Goal: Task Accomplishment & Management: Manage account settings

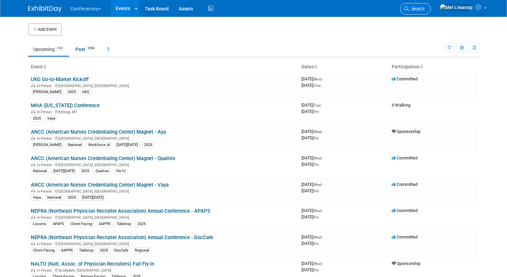
click at [425, 10] on span "Search" at bounding box center [416, 8] width 15 height 5
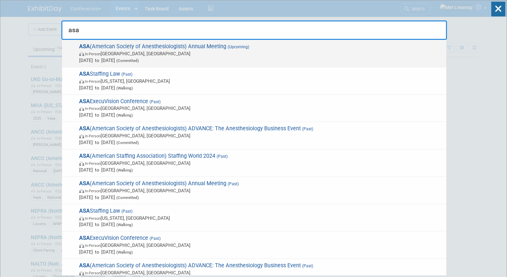
type input "asa"
click at [204, 53] on span "In-Person San Antonio, TX" at bounding box center [261, 53] width 364 height 7
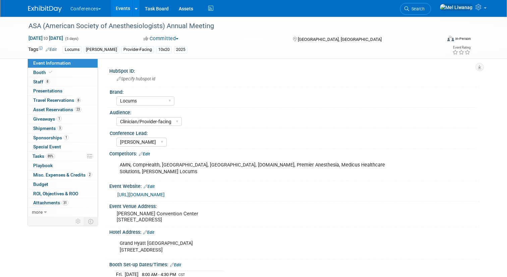
select select "Locums"
select select "Clinician/Provider-facing"
select select "[PERSON_NAME]"
click at [59, 137] on span "Sponsorships 1" at bounding box center [51, 137] width 36 height 5
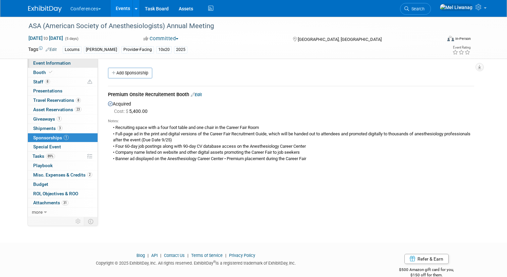
click at [65, 65] on span "Event Information" at bounding box center [52, 62] width 38 height 5
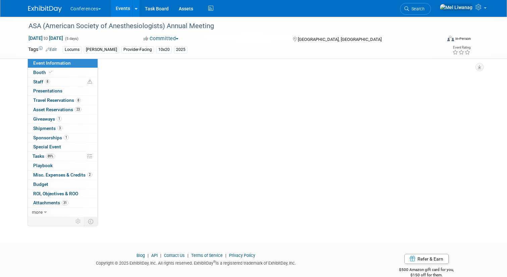
select select "Locums"
select select "Clinician/Provider-facing"
select select "[PERSON_NAME]"
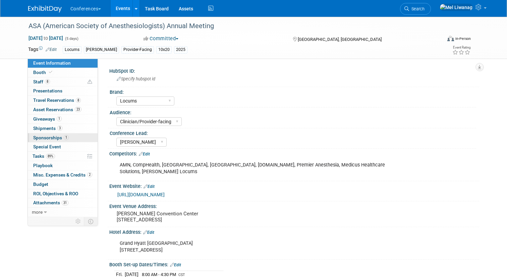
click at [77, 138] on link "1 Sponsorships 1" at bounding box center [63, 137] width 70 height 9
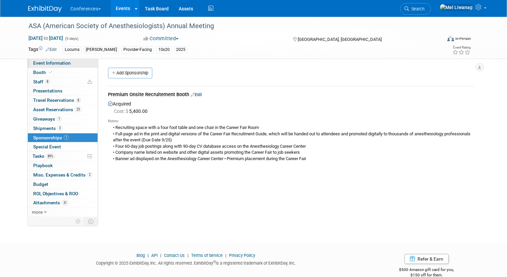
click at [64, 63] on span "Event Information" at bounding box center [52, 62] width 38 height 5
select select "Locums"
select select "Clinician/Provider-facing"
select select "[PERSON_NAME]"
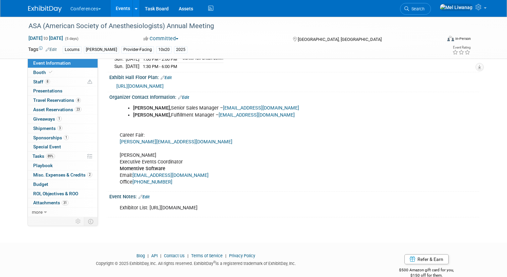
scroll to position [298, 0]
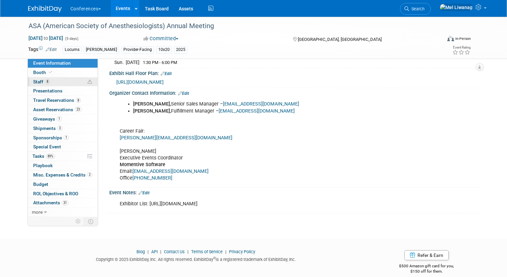
click at [50, 81] on link "8 Staff 8" at bounding box center [63, 81] width 70 height 9
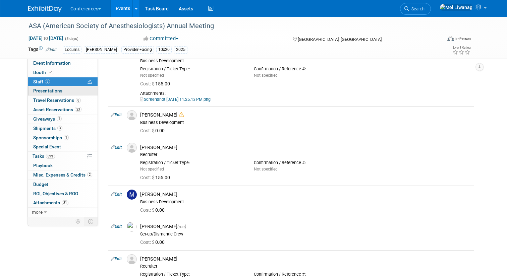
scroll to position [135, 0]
click at [58, 155] on link "89% Tasks 89%" at bounding box center [63, 156] width 70 height 9
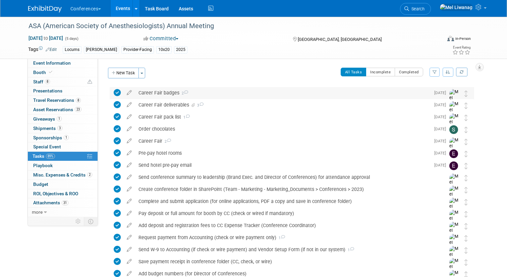
click at [167, 93] on div "Career Fair badges 2" at bounding box center [282, 92] width 295 height 11
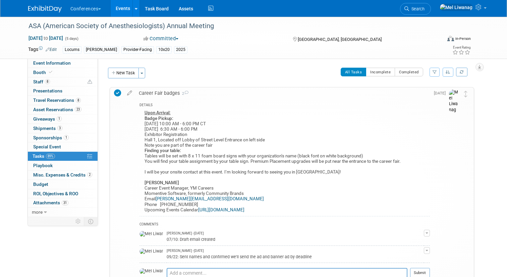
click at [178, 150] on b "Finding your table:" at bounding box center [163, 150] width 37 height 5
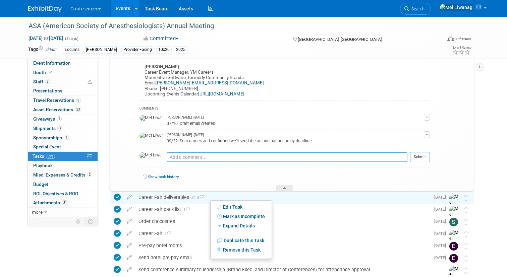
click at [171, 184] on div "Show task history" at bounding box center [285, 178] width 290 height 14
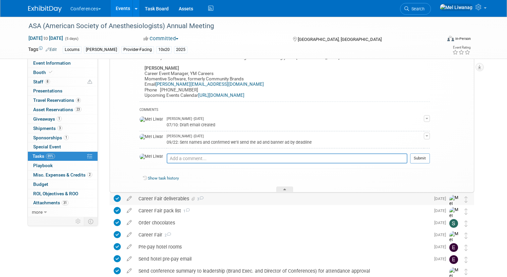
click at [171, 196] on div "Career Fair deliverables 3" at bounding box center [282, 198] width 295 height 11
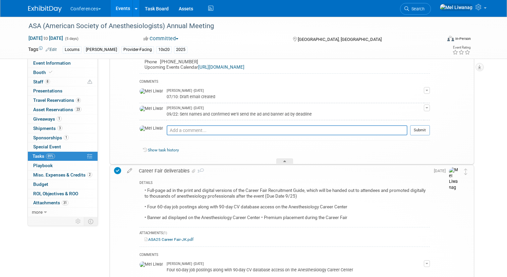
scroll to position [154, 0]
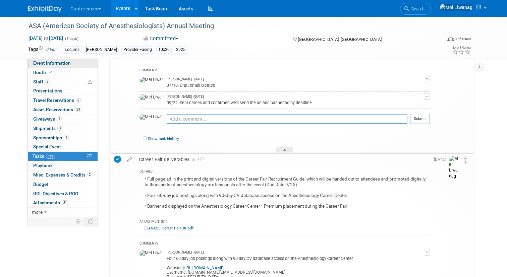
click at [72, 60] on link "Event Information" at bounding box center [63, 63] width 70 height 9
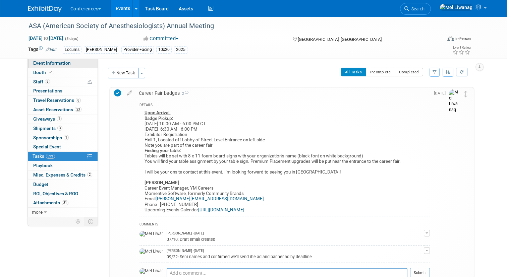
select select "Locums"
select select "Clinician/Provider-facing"
select select "[PERSON_NAME]"
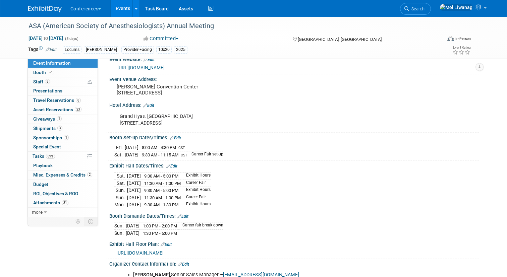
scroll to position [131, 0]
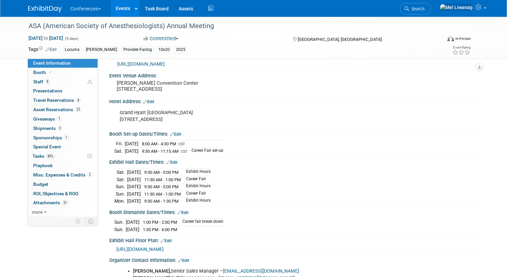
click at [164, 247] on span "https://anes2025.mapyourshow.com/8_0/exhview/index.cfm" at bounding box center [139, 249] width 47 height 5
click at [78, 100] on span "8" at bounding box center [78, 100] width 5 height 5
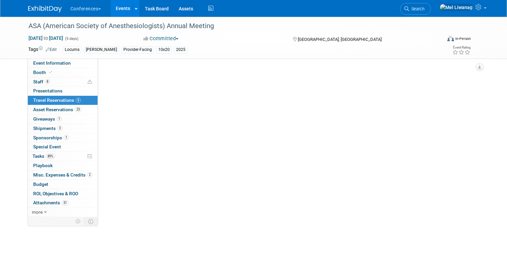
scroll to position [0, 0]
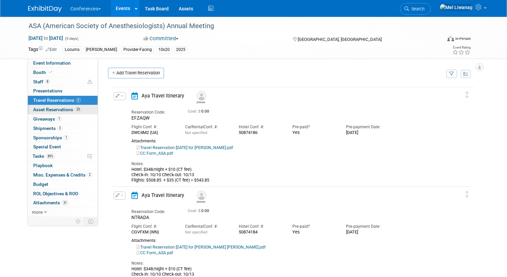
click at [77, 112] on link "23 Asset Reservations 23" at bounding box center [63, 109] width 70 height 9
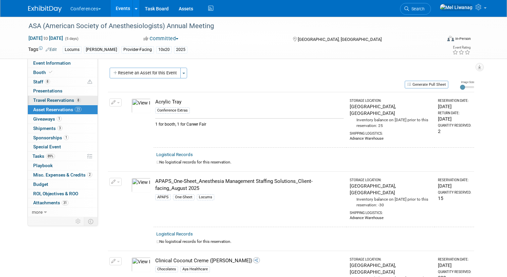
click at [76, 99] on span "8" at bounding box center [78, 100] width 5 height 5
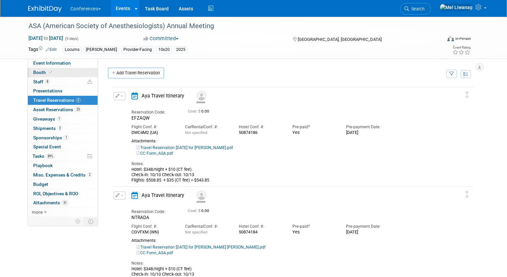
click at [70, 77] on link "Booth" at bounding box center [63, 72] width 70 height 9
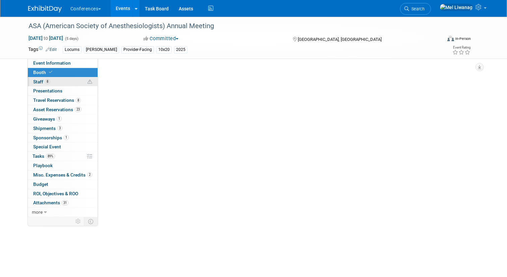
select select "10'x20'"
select select "Yes"
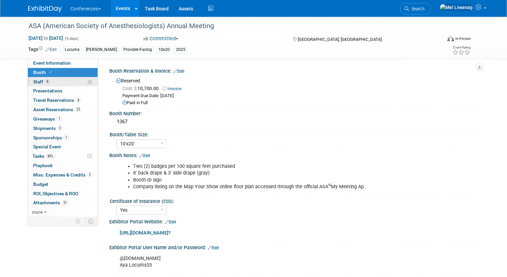
click at [72, 85] on link "8 Staff 8" at bounding box center [63, 81] width 70 height 9
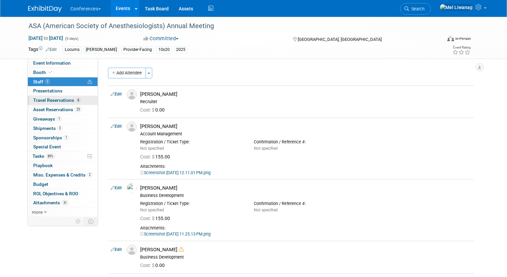
click at [71, 98] on span "Travel Reservations 8" at bounding box center [57, 100] width 48 height 5
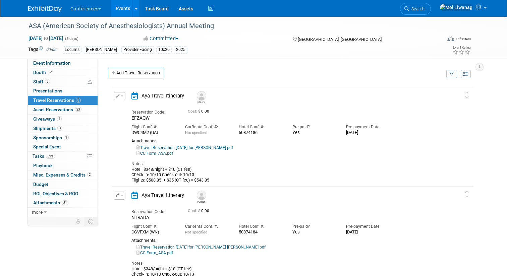
click at [215, 150] on link "Travel Reservation October 10 for SERGIO DAVIS.pdf" at bounding box center [184, 148] width 97 height 5
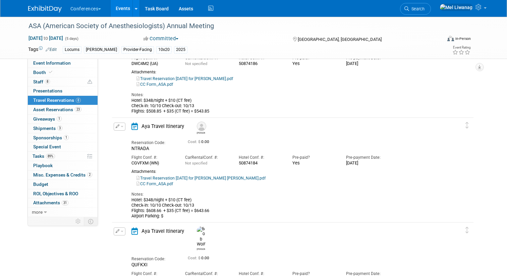
scroll to position [74, 0]
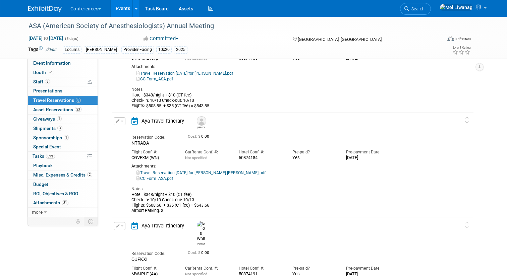
click at [224, 173] on link "Travel Reservation October 10 for ARI PAUL BESTOLARIDES.pdf" at bounding box center [200, 173] width 129 height 5
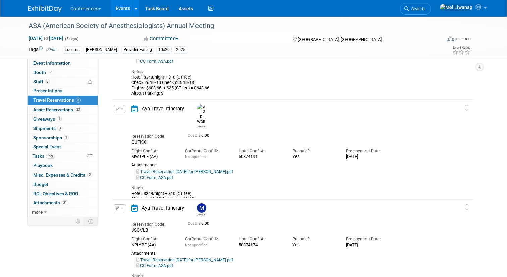
scroll to position [202, 0]
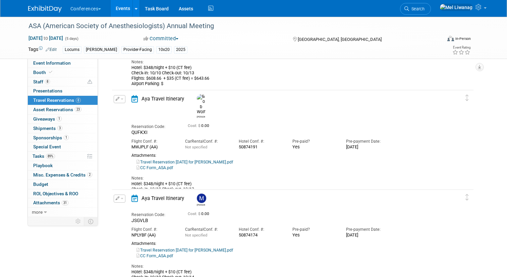
click at [233, 160] on link "Travel Reservation October 10 for ROBERT HAROLD WOLF.pdf" at bounding box center [184, 162] width 97 height 5
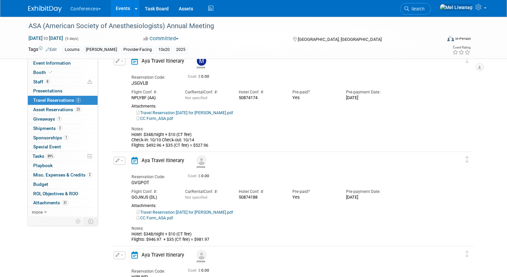
scroll to position [348, 0]
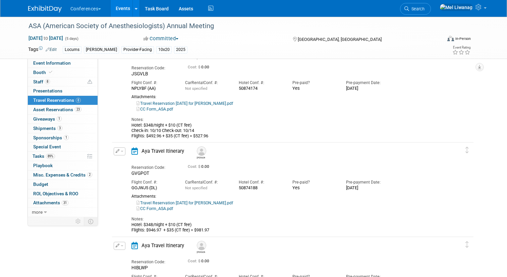
click at [233, 202] on link "Travel Reservation October 10 for LISA MARIE PANZARINO.pdf" at bounding box center [184, 203] width 97 height 5
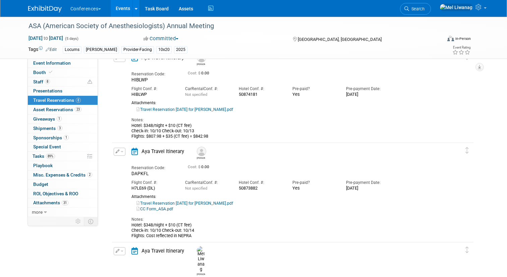
scroll to position [539, 0]
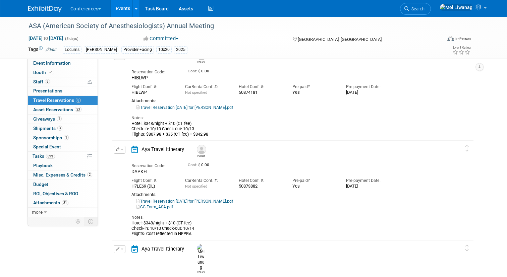
click at [232, 107] on link "Travel Reservation October 10 for ALLISON KATHRYN HOLLIS.pdf" at bounding box center [184, 107] width 97 height 5
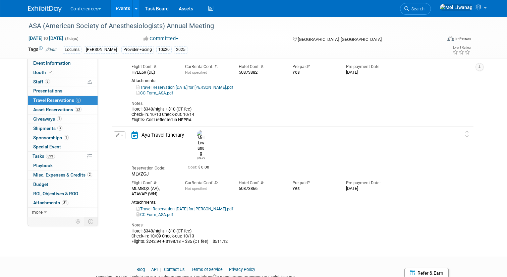
scroll to position [649, 0]
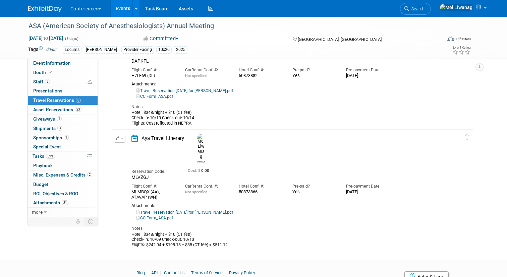
click at [220, 92] on link "Travel Reservation October 08 for BRANDY G COLLIER.pdf" at bounding box center [184, 91] width 97 height 5
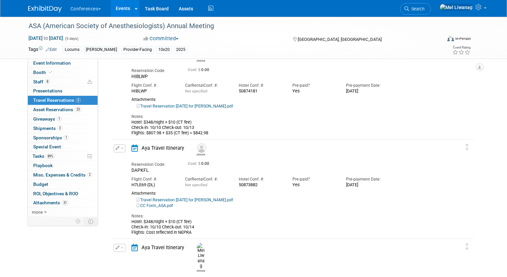
scroll to position [532, 0]
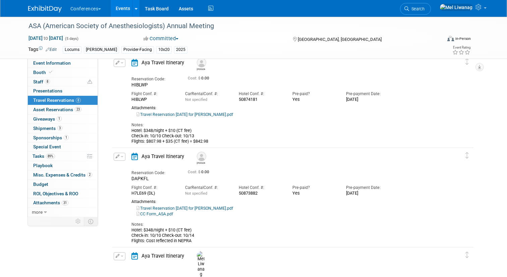
click at [226, 117] on div "Travel Reservation October 10 for ALLISON KATHRYN HOLLIS.pdf" at bounding box center [287, 115] width 312 height 6
click at [221, 113] on link "Travel Reservation October 10 for ALLISON KATHRYN HOLLIS.pdf" at bounding box center [184, 114] width 97 height 5
click at [409, 8] on icon at bounding box center [406, 8] width 5 height 5
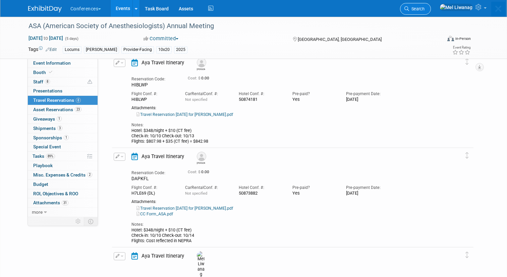
scroll to position [0, 0]
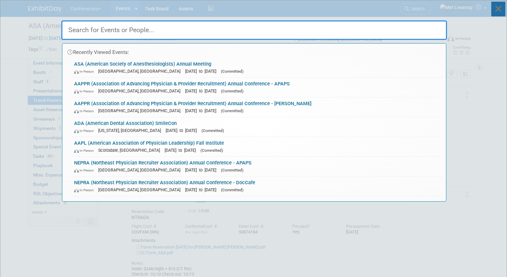
click at [495, 15] on icon at bounding box center [498, 9] width 14 height 15
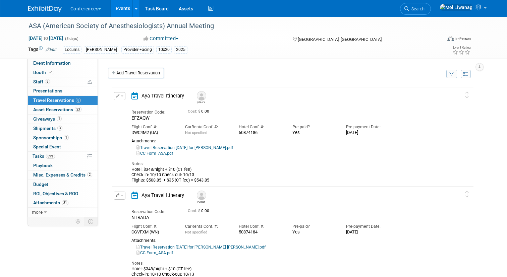
click at [216, 147] on link "Travel Reservation October 10 for SERGIO DAVIS.pdf" at bounding box center [184, 148] width 97 height 5
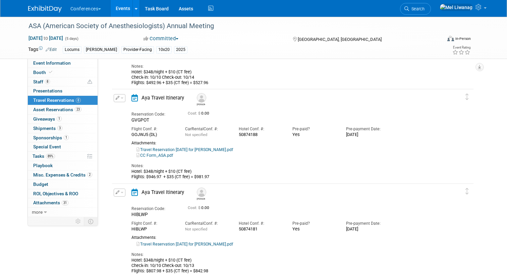
scroll to position [405, 0]
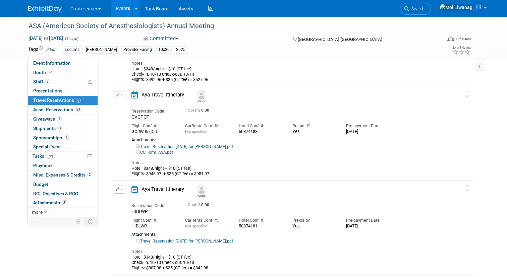
click at [233, 147] on link "Travel Reservation October 10 for LISA MARIE PANZARINO.pdf" at bounding box center [184, 147] width 97 height 5
click at [59, 140] on span "Sponsorships 1" at bounding box center [51, 137] width 36 height 5
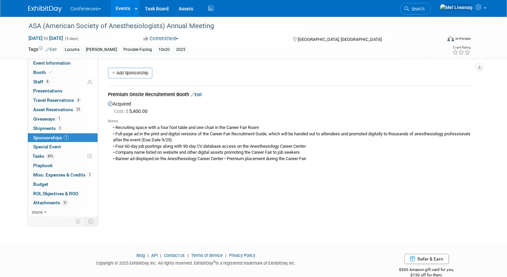
click at [181, 120] on div "Notes:" at bounding box center [291, 121] width 366 height 5
click at [166, 137] on div "• Recruiting space with a four foot table and one chair in the Career Fair Room…" at bounding box center [291, 143] width 366 height 38
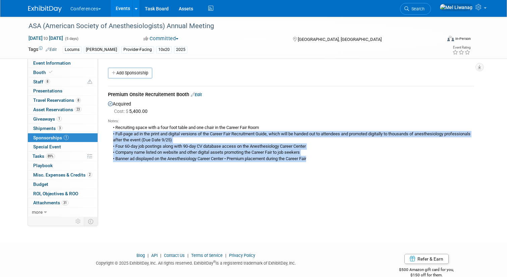
drag, startPoint x: 112, startPoint y: 134, endPoint x: 246, endPoint y: 163, distance: 136.7
click at [246, 163] on div "Notes: • Recruiting space with a four foot table and one chair in the Career Fa…" at bounding box center [291, 139] width 366 height 49
copy div "• Full-page ad in the print and digital versions of the Career Fair Recruitment…"
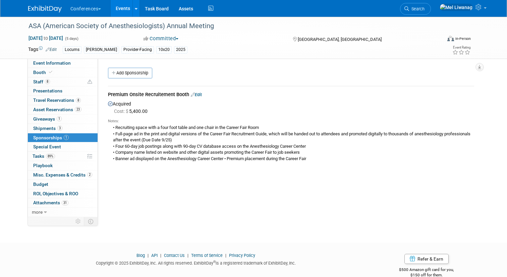
click at [167, 154] on div "• Recruiting space with a four foot table and one chair in the Career Fair Room…" at bounding box center [291, 143] width 366 height 38
click at [186, 173] on div "HubSpot ID: Specify hubspot id Brand: Aya Bespoke Corporate Dawson DocCafe Educ…" at bounding box center [288, 138] width 381 height 159
click at [78, 101] on span "8" at bounding box center [78, 100] width 5 height 5
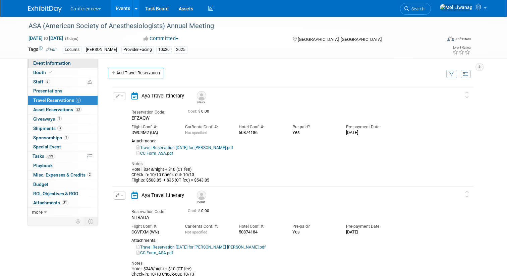
click at [50, 64] on span "Event Information" at bounding box center [52, 62] width 38 height 5
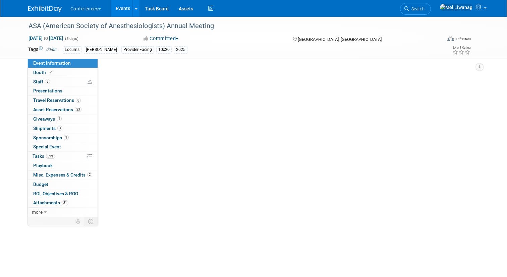
select select "Locums"
select select "Clinician/Provider-facing"
select select "[PERSON_NAME]"
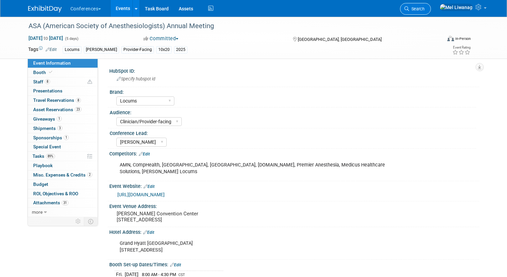
click at [425, 10] on span "Search" at bounding box center [416, 8] width 15 height 5
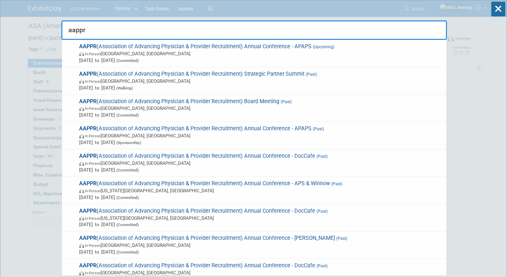
type input "aappr"
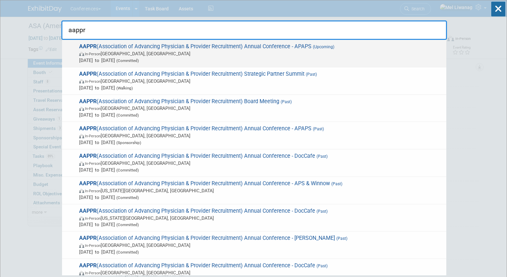
click at [269, 61] on span "Apr 12, 2026 to Apr 15, 2026 (Committed)" at bounding box center [261, 60] width 364 height 7
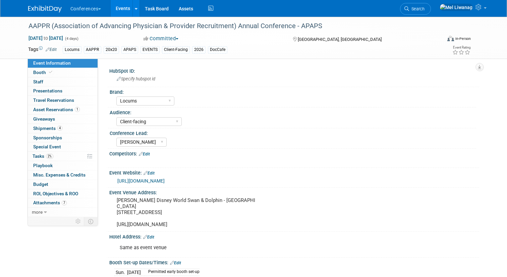
select select "Locums"
select select "Client-facing"
select select "[PERSON_NAME]"
click at [64, 156] on link "2% Tasks 2%" at bounding box center [63, 156] width 70 height 9
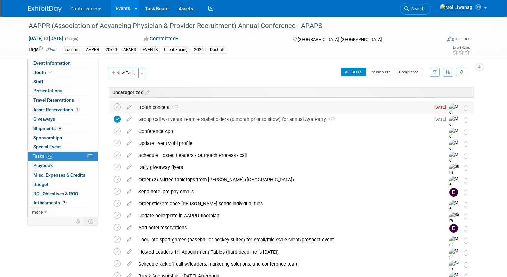
click at [202, 106] on div "Booth concept 1" at bounding box center [282, 107] width 295 height 11
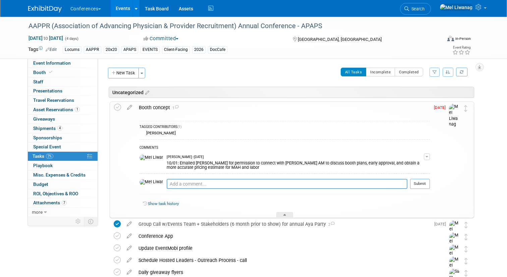
click at [223, 183] on textarea at bounding box center [287, 184] width 241 height 10
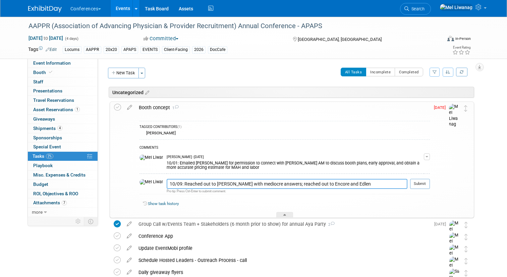
click at [321, 182] on textarea "10/09: Reached out to Freeman with mediocre answers; reached out to Encore and …" at bounding box center [287, 184] width 241 height 10
click at [357, 184] on textarea "10/09: Reached out to Freeman with mediocre answers; reached out to Encore and …" at bounding box center [287, 184] width 241 height 10
click at [342, 185] on textarea "10/09: Reached out to Freeman with mediocre answers; reached out to Encore and …" at bounding box center [287, 184] width 241 height 10
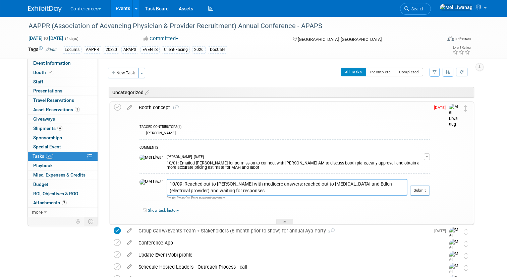
click at [317, 185] on textarea "10/09: Reached out to Freeman with mediocre answers; reached out to Encore and …" at bounding box center [287, 187] width 241 height 17
type textarea "10/09: Reached out to Freeman with mediocre answers; reached out to Encore (AV/…"
click at [415, 190] on button "Submit" at bounding box center [420, 191] width 20 height 10
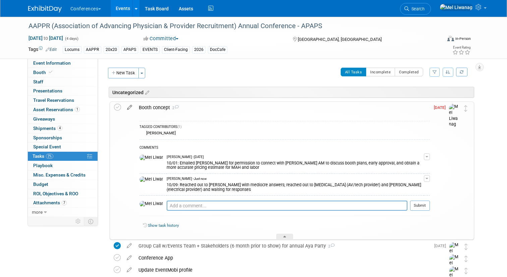
click at [129, 104] on icon at bounding box center [130, 106] width 12 height 8
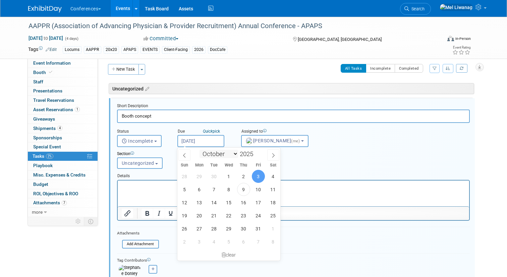
click at [219, 146] on body "Conferences Explore: My Workspaces 2 Go to Workspace: Conferences Marketing Req…" at bounding box center [253, 134] width 507 height 277
click at [229, 202] on span "15" at bounding box center [228, 202] width 13 height 13
type input "Oct 15, 2025"
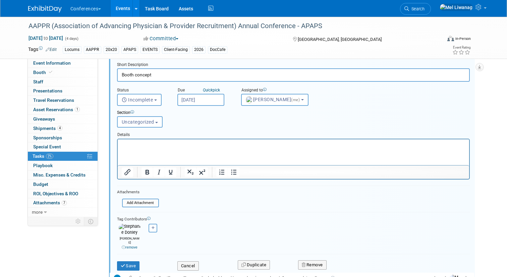
scroll to position [55, 0]
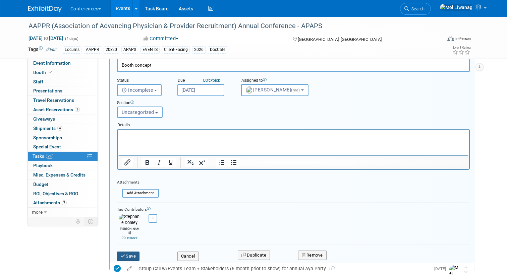
click at [133, 252] on button "Save" at bounding box center [128, 256] width 23 height 9
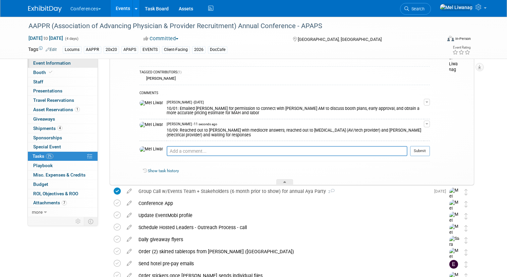
click at [71, 63] on link "Event Information" at bounding box center [63, 63] width 70 height 9
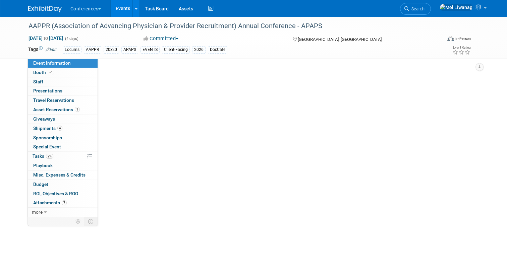
select select "Locums"
select select "Client-facing"
select select "[PERSON_NAME]"
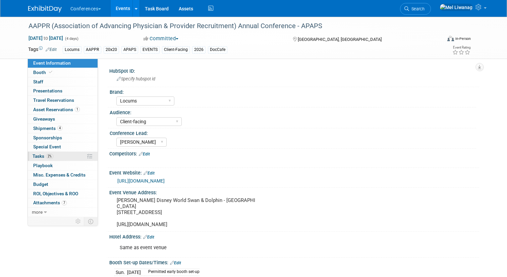
click at [54, 156] on link "2% Tasks 2%" at bounding box center [63, 156] width 70 height 9
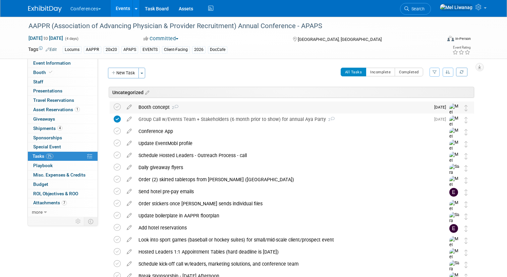
click at [297, 108] on div "Booth concept 2" at bounding box center [282, 107] width 295 height 11
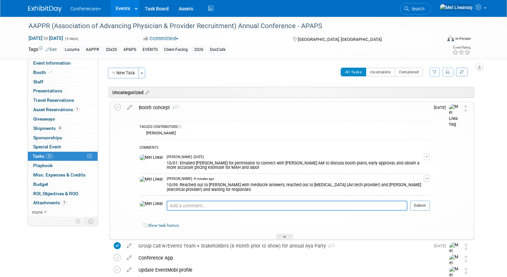
click at [425, 179] on button "button" at bounding box center [427, 178] width 6 height 7
click at [418, 185] on link "Edit Comment" at bounding box center [403, 188] width 53 height 9
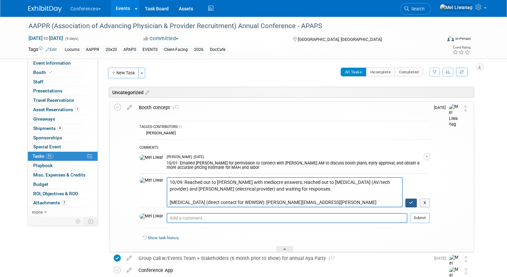
type textarea "10/09: Reached out to Freeman with mediocre answers; reached out to Encore (AV/…"
click at [408, 202] on button "button" at bounding box center [411, 203] width 12 height 9
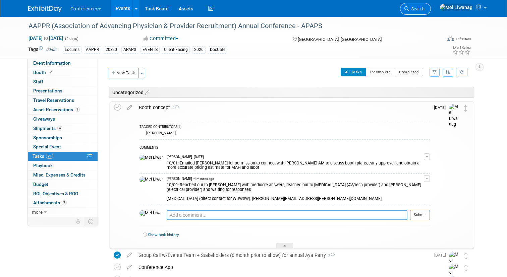
click at [425, 10] on span "Search" at bounding box center [416, 8] width 15 height 5
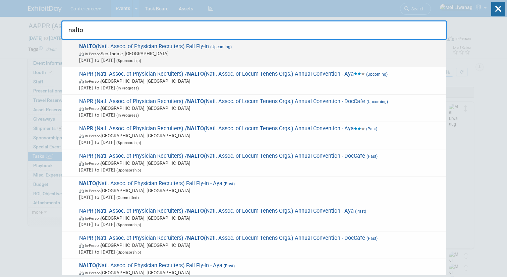
type input "nalto"
click at [294, 62] on span "Oct 8, 2025 to Oct 10, 2025 (Sponsorship)" at bounding box center [261, 60] width 364 height 7
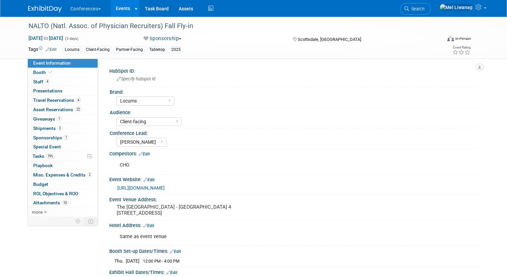
select select "Locums"
select select "Client-facing"
select select "[PERSON_NAME]"
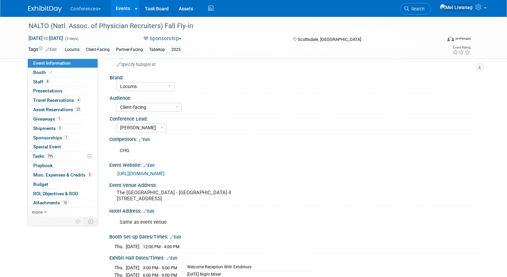
scroll to position [25, 0]
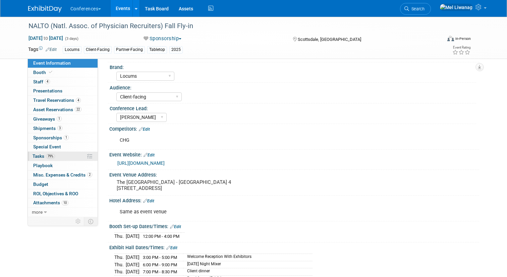
click at [79, 158] on link "79% Tasks 79%" at bounding box center [63, 156] width 70 height 9
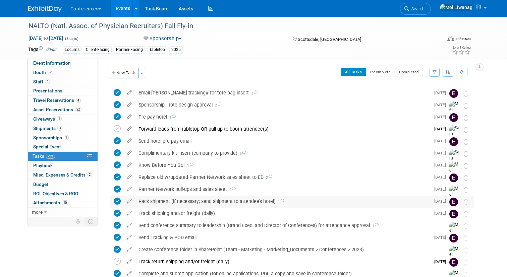
click at [264, 201] on div "Pack shipment (if necessary; send shipment to attendee's hotel) 1" at bounding box center [282, 201] width 295 height 11
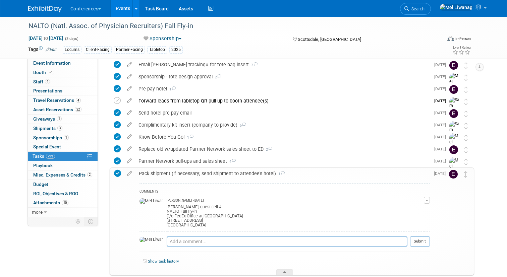
scroll to position [34, 0]
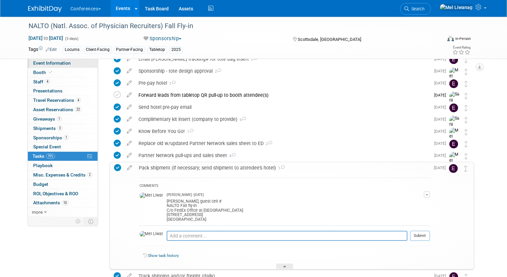
click at [70, 62] on link "Event Information" at bounding box center [63, 63] width 70 height 9
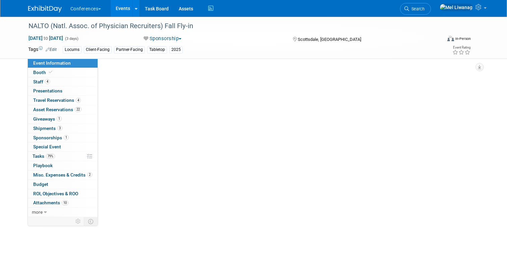
scroll to position [0, 0]
select select "Locums"
select select "Client-facing"
select select "[PERSON_NAME]"
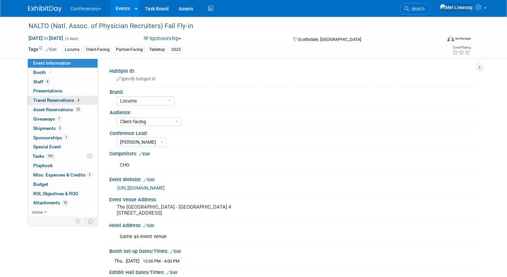
click at [70, 96] on link "4 Travel Reservations 4" at bounding box center [63, 100] width 70 height 9
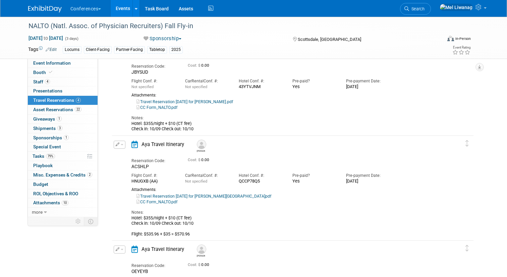
scroll to position [49, 0]
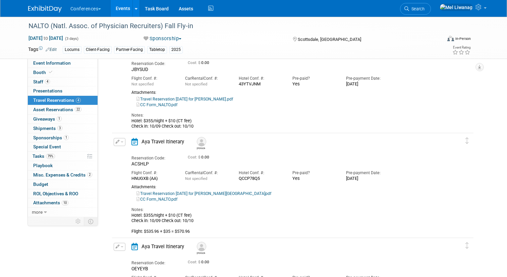
click at [225, 195] on link "Travel Reservation October 09 for STEPHANIE ENGLAND.pdf" at bounding box center [203, 193] width 135 height 5
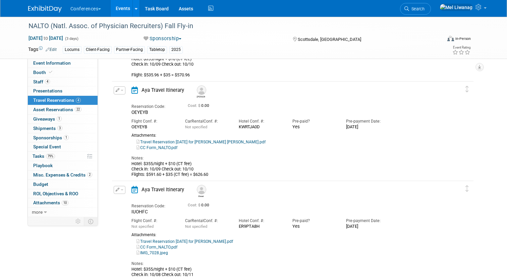
scroll to position [208, 0]
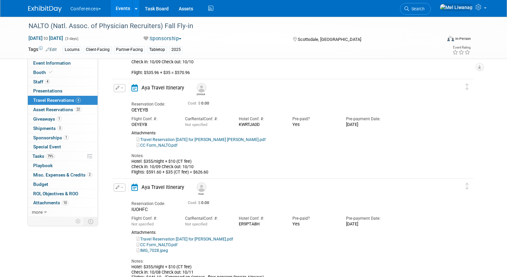
click at [226, 139] on link "Travel Reservation October 09 for PETER JOSEPH KAUFMAN.pdf" at bounding box center [200, 140] width 129 height 5
click at [78, 109] on span "22" at bounding box center [78, 109] width 7 height 5
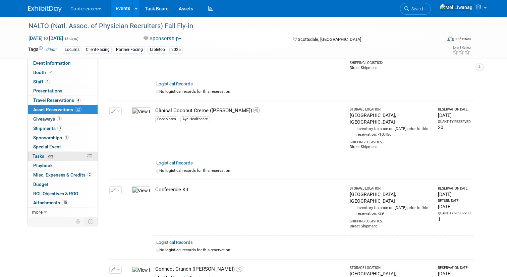
scroll to position [785, 0]
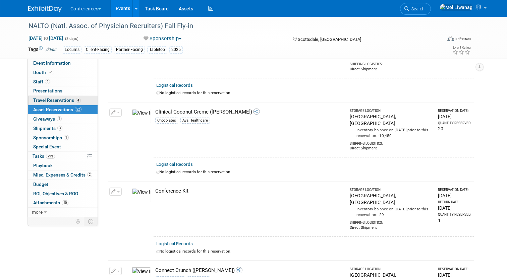
click at [69, 101] on span "Travel Reservations 4" at bounding box center [57, 100] width 48 height 5
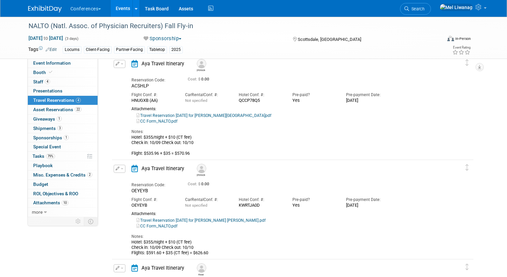
scroll to position [141, 0]
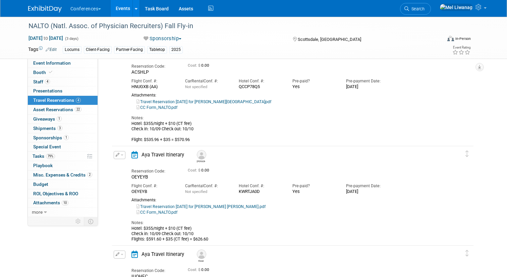
click at [207, 200] on div "Attachments:" at bounding box center [287, 200] width 312 height 5
click at [207, 206] on link "Travel Reservation October 09 for PETER JOSEPH KAUFMAN.pdf" at bounding box center [200, 207] width 129 height 5
click at [217, 207] on link "Travel Reservation October 09 for PETER JOSEPH KAUFMAN.pdf" at bounding box center [200, 207] width 129 height 5
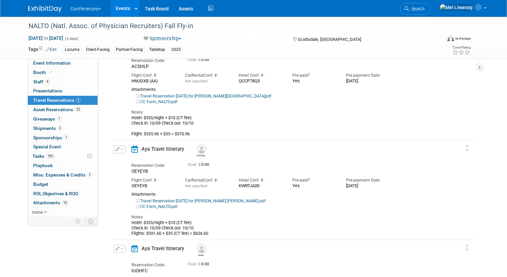
scroll to position [143, 0]
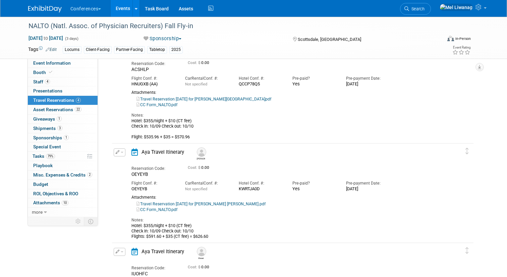
click at [235, 99] on link "Travel Reservation October 09 for STEPHANIE ENGLAND.pdf" at bounding box center [203, 99] width 135 height 5
click at [431, 14] on link "Search" at bounding box center [415, 9] width 31 height 12
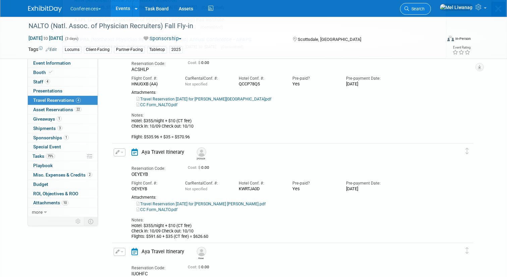
scroll to position [0, 0]
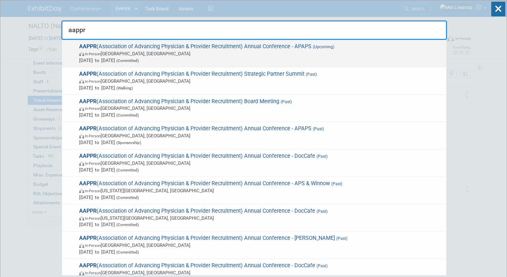
type input "aappr"
click at [335, 62] on span "Apr 12, 2026 to Apr 15, 2026 (Committed)" at bounding box center [261, 60] width 364 height 7
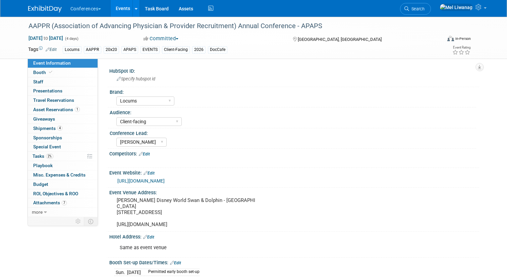
select select "Locums"
select select "Client-facing"
select select "[PERSON_NAME]"
click at [50, 70] on icon at bounding box center [50, 72] width 3 height 4
select select "20'x30'"
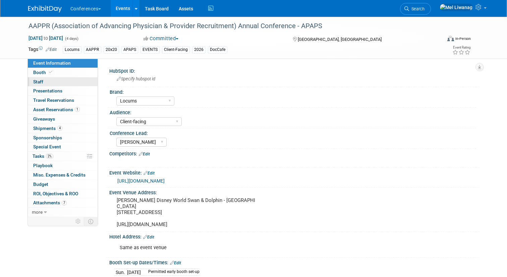
select select "Yes"
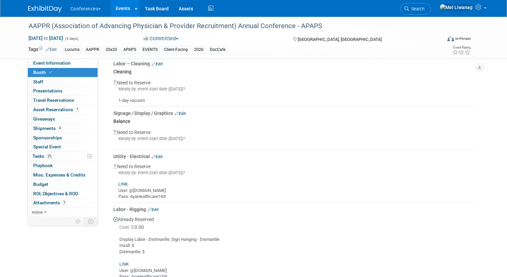
scroll to position [479, 0]
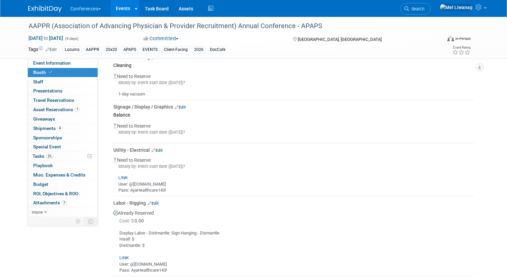
click at [162, 149] on link "Edit" at bounding box center [157, 150] width 11 height 5
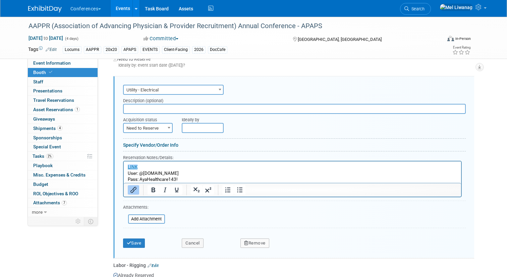
scroll to position [0, 0]
click at [151, 106] on input "text" at bounding box center [294, 109] width 343 height 10
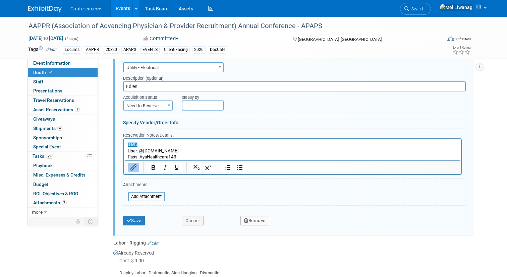
scroll to position [574, 0]
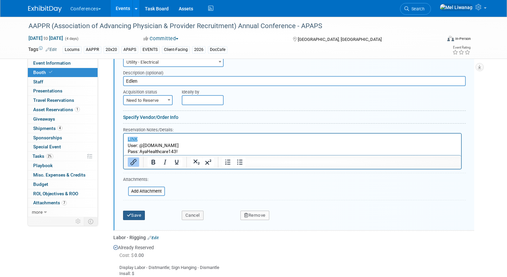
type input "Edlen"
click at [140, 214] on button "Save" at bounding box center [134, 215] width 22 height 9
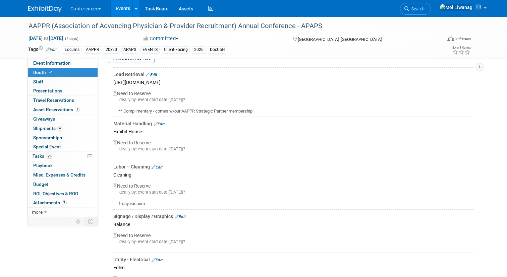
scroll to position [368, 0]
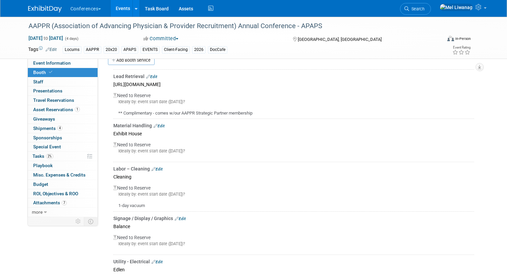
click at [129, 56] on div "AAPPR (Association of Advancing Physician & Provider Recruitment) Annual Confer…" at bounding box center [253, 38] width 461 height 42
click at [128, 61] on link "Add Booth Service" at bounding box center [131, 60] width 47 height 10
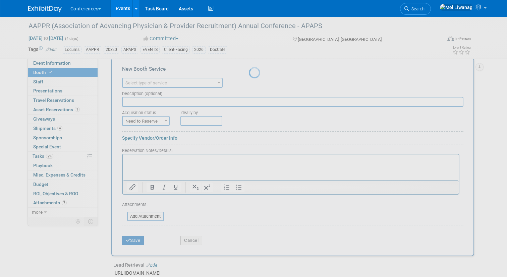
scroll to position [0, 0]
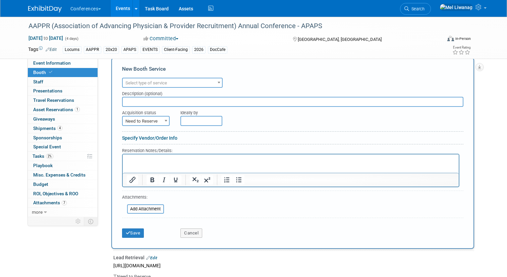
click at [164, 87] on span "Select type of service" at bounding box center [172, 82] width 99 height 9
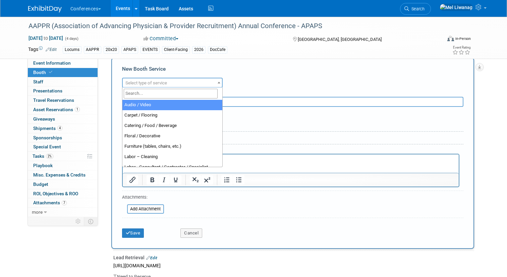
click at [160, 92] on input "search" at bounding box center [171, 94] width 94 height 10
type input "a"
select select "2"
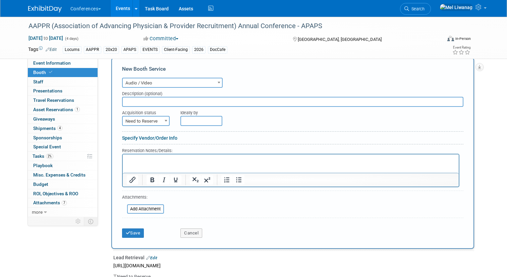
click at [139, 102] on input "text" at bounding box center [292, 102] width 341 height 10
type input "Encore"
click at [136, 161] on p "Rich Text Area. Press ALT-0 for help." at bounding box center [290, 160] width 328 height 6
click at [125, 157] on html "User: @[DOMAIN_NAME] Pass: AyaHeatlhcare143!" at bounding box center [290, 161] width 336 height 15
click at [125, 158] on html "User: @[DOMAIN_NAME] Pass: AyaHeatlhcare143!" at bounding box center [290, 161] width 336 height 15
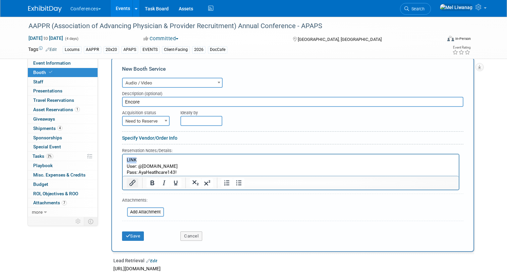
click at [137, 181] on button "Insert/edit link" at bounding box center [132, 182] width 11 height 9
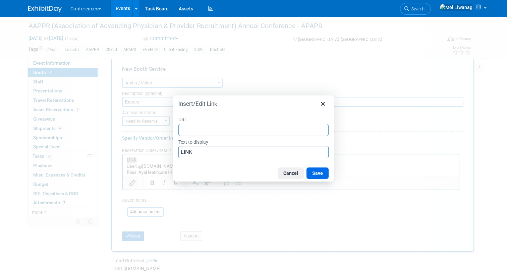
type input "[URL][DOMAIN_NAME]"
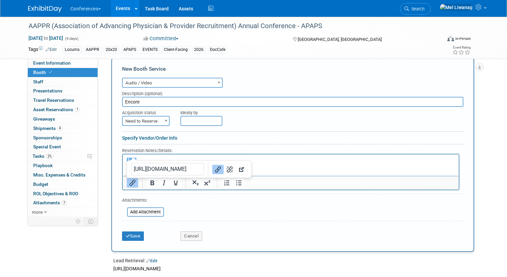
click at [199, 206] on form "Audio / Video Carpet / Flooring Catering / Food / Beverage Floral / Decorative …" at bounding box center [292, 160] width 341 height 168
click at [140, 234] on button "Save" at bounding box center [133, 236] width 22 height 9
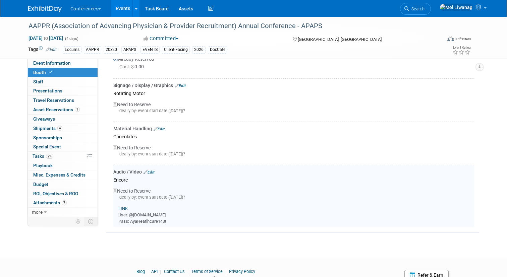
scroll to position [829, 0]
